Goal: Task Accomplishment & Management: Manage account settings

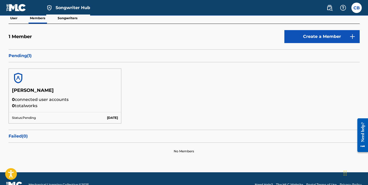
scroll to position [63, 0]
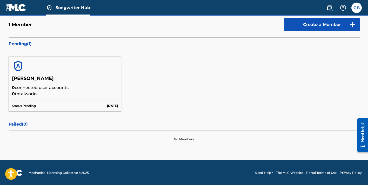
click at [66, 88] on p "0 connected user accounts" at bounding box center [65, 88] width 106 height 6
click at [71, 9] on span "Songwriter Hub" at bounding box center [73, 8] width 35 height 6
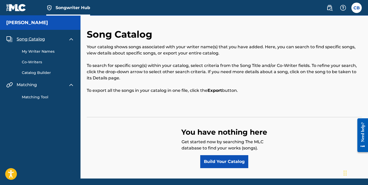
click at [59, 22] on div "[PERSON_NAME]" at bounding box center [40, 23] width 81 height 14
click at [45, 23] on h5 "[PERSON_NAME]" at bounding box center [27, 23] width 42 height 6
click at [357, 10] on label at bounding box center [356, 8] width 10 height 10
click at [357, 8] on input "CB [PERSON_NAME] [EMAIL_ADDRESS][DOMAIN_NAME] Notification Preferences Profile …" at bounding box center [357, 8] width 0 height 0
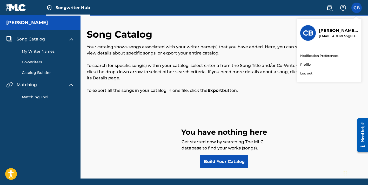
click at [309, 55] on link "Notification Preferences" at bounding box center [319, 56] width 38 height 5
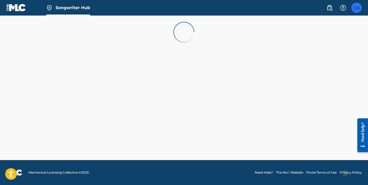
click at [358, 10] on label at bounding box center [356, 8] width 10 height 10
click at [357, 8] on input "CB [PERSON_NAME] [EMAIL_ADDRESS][DOMAIN_NAME] Notification Preferences Profile …" at bounding box center [357, 8] width 0 height 0
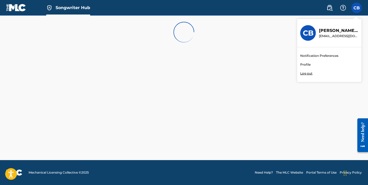
click at [309, 73] on p "Log out" at bounding box center [306, 73] width 12 height 5
click at [357, 8] on input "CB [PERSON_NAME] [EMAIL_ADDRESS][DOMAIN_NAME] Notification Preferences Profile …" at bounding box center [357, 8] width 0 height 0
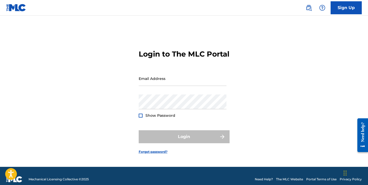
scroll to position [7, 0]
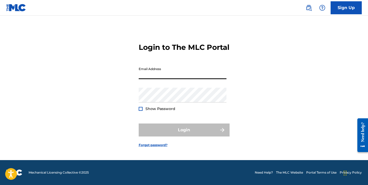
click at [146, 79] on input "Email Address" at bounding box center [183, 71] width 88 height 15
type input "[EMAIL_ADDRESS][DOMAIN_NAME]"
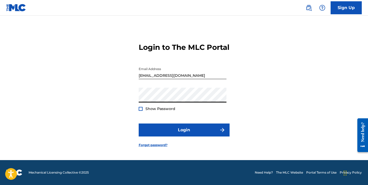
click at [140, 111] on div at bounding box center [141, 109] width 4 height 4
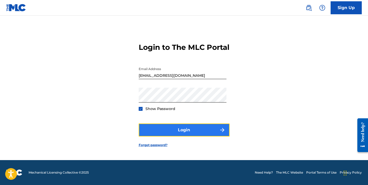
click at [169, 131] on button "Login" at bounding box center [184, 130] width 91 height 13
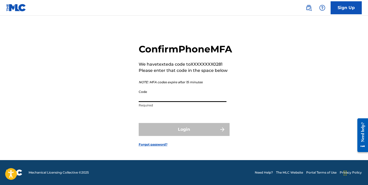
click at [150, 101] on input "Code" at bounding box center [183, 94] width 88 height 15
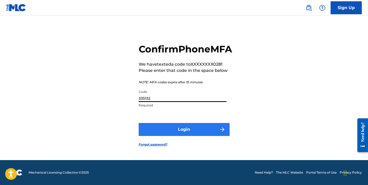
type input "335132"
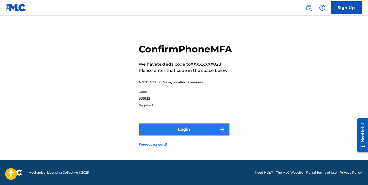
click at [169, 136] on button "Login" at bounding box center [184, 129] width 91 height 13
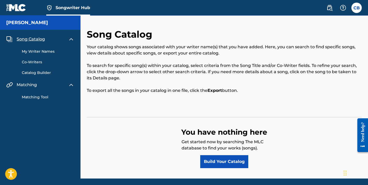
click at [40, 51] on link "My Writer Names" at bounding box center [48, 51] width 52 height 5
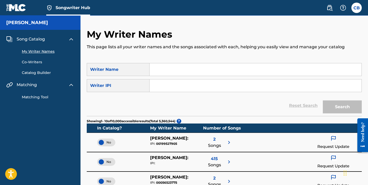
click at [159, 69] on input "Search Form" at bounding box center [256, 69] width 212 height 12
type input "[PERSON_NAME]"
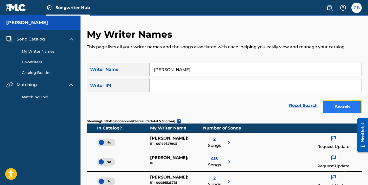
click at [338, 105] on button "Search" at bounding box center [342, 107] width 39 height 13
